Goal: Task Accomplishment & Management: Use online tool/utility

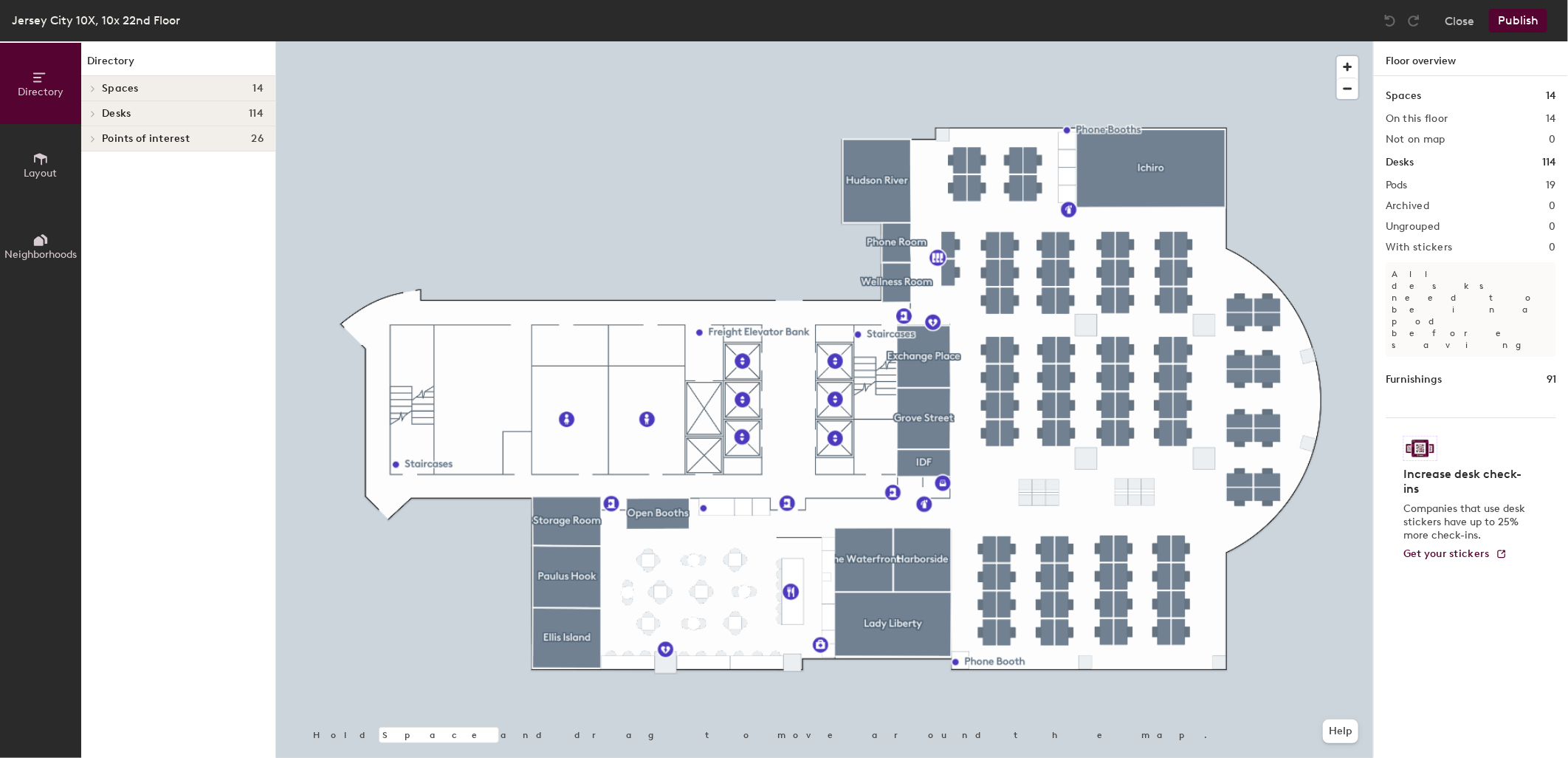
click at [1164, 41] on div at bounding box center [825, 41] width 1097 height 0
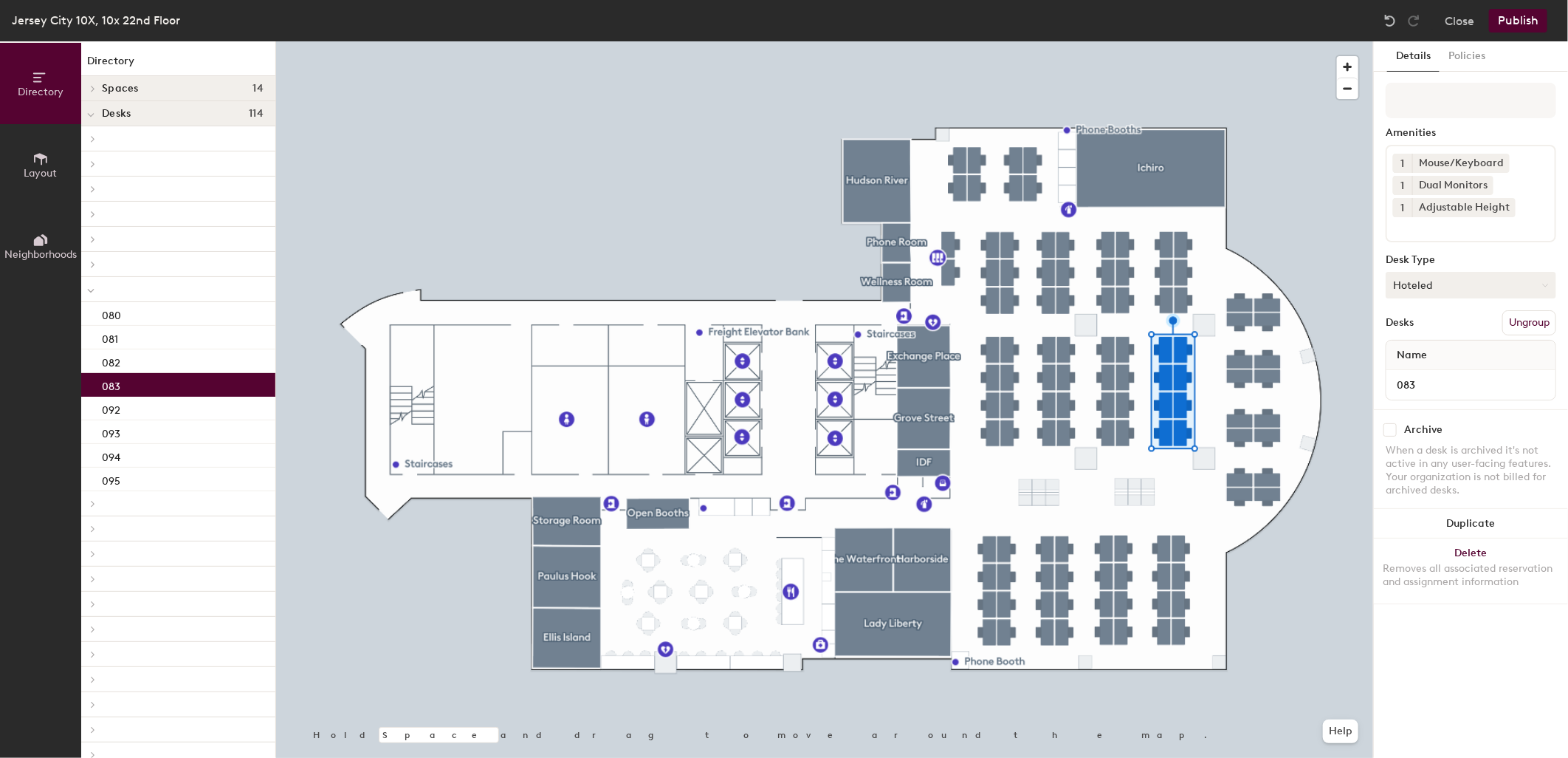
click at [1460, 283] on button "Hoteled" at bounding box center [1471, 285] width 170 height 26
click at [1436, 326] on div "Assigned" at bounding box center [1460, 331] width 148 height 22
click at [1515, 19] on button "Publish" at bounding box center [1518, 20] width 58 height 24
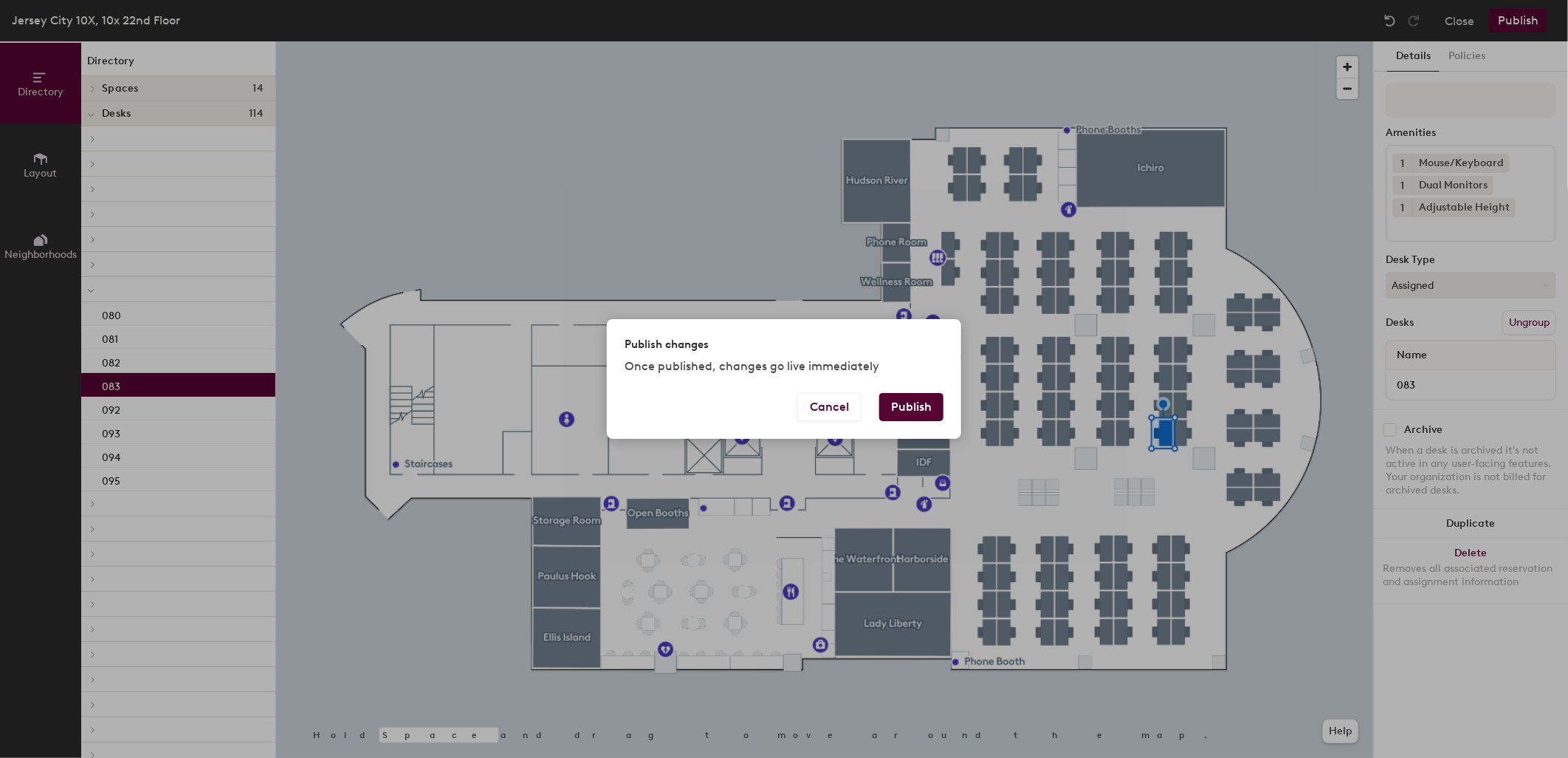
click at [927, 405] on button "Publish" at bounding box center [911, 406] width 64 height 28
